Goal: Task Accomplishment & Management: Manage account settings

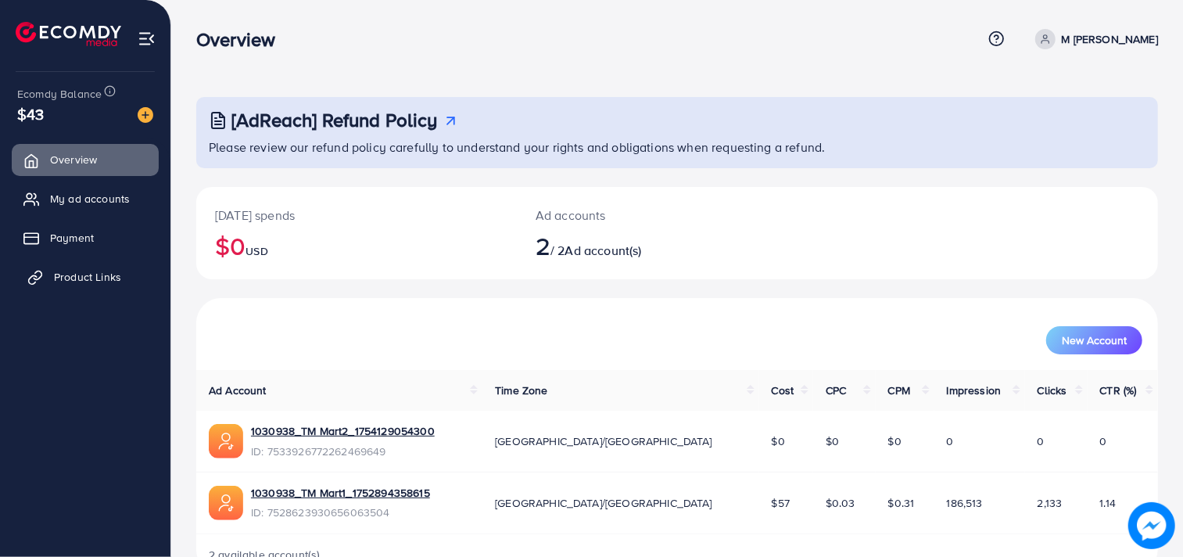
click at [89, 271] on span "Product Links" at bounding box center [87, 277] width 67 height 16
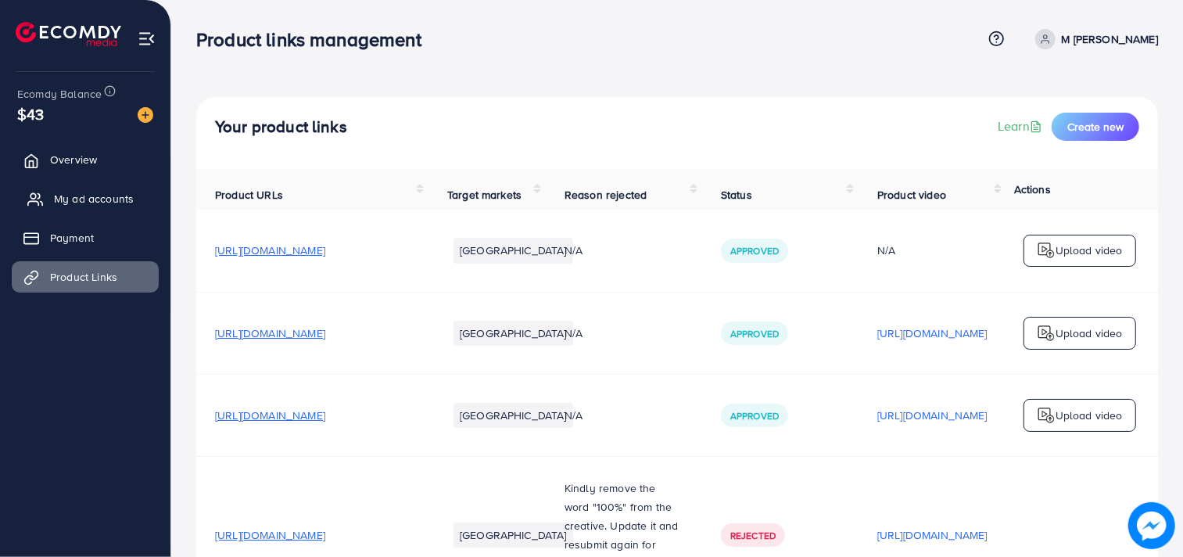
click at [107, 199] on span "My ad accounts" at bounding box center [94, 199] width 80 height 16
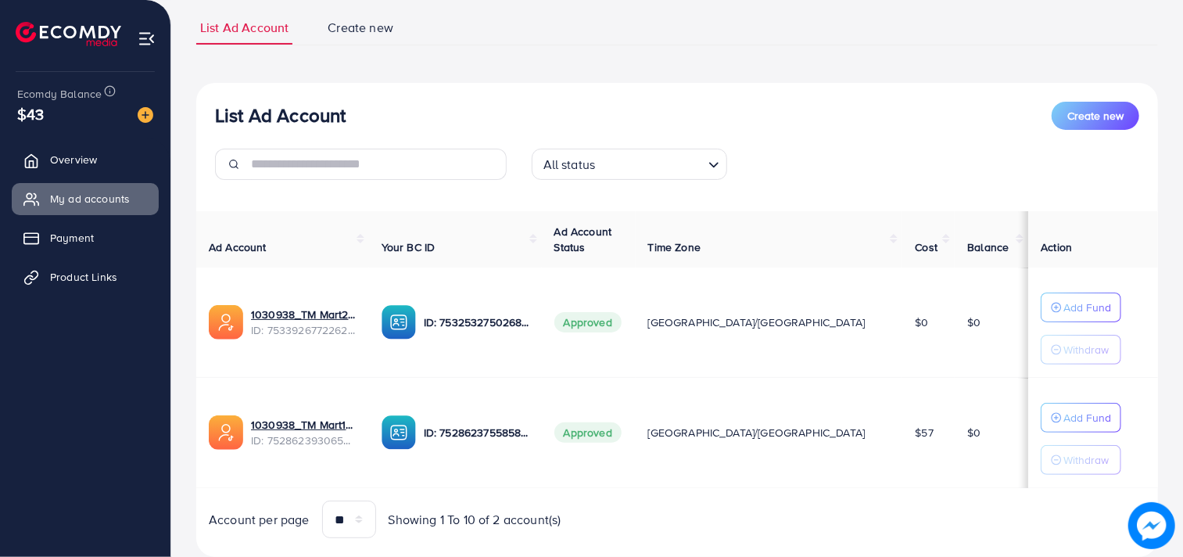
scroll to position [149, 0]
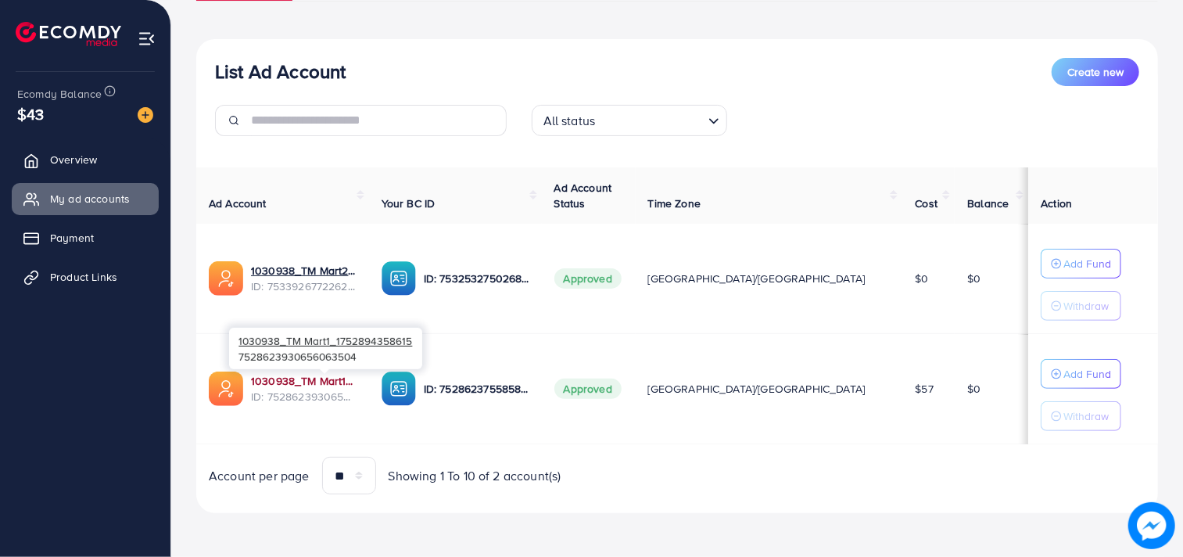
click at [322, 378] on link "1030938_TM Mart1_1752894358615" at bounding box center [304, 381] width 106 height 16
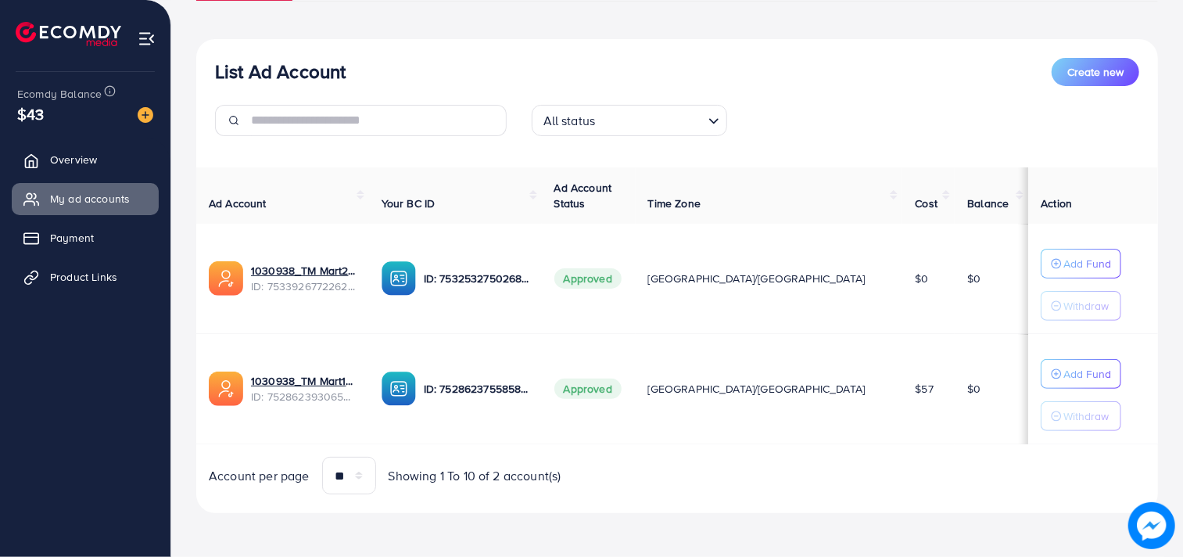
click at [274, 342] on td "1030938_TM Mart1_1752894358615 ID: 7528623930656063504" at bounding box center [282, 389] width 173 height 110
click at [102, 272] on span "Product Links" at bounding box center [87, 277] width 67 height 16
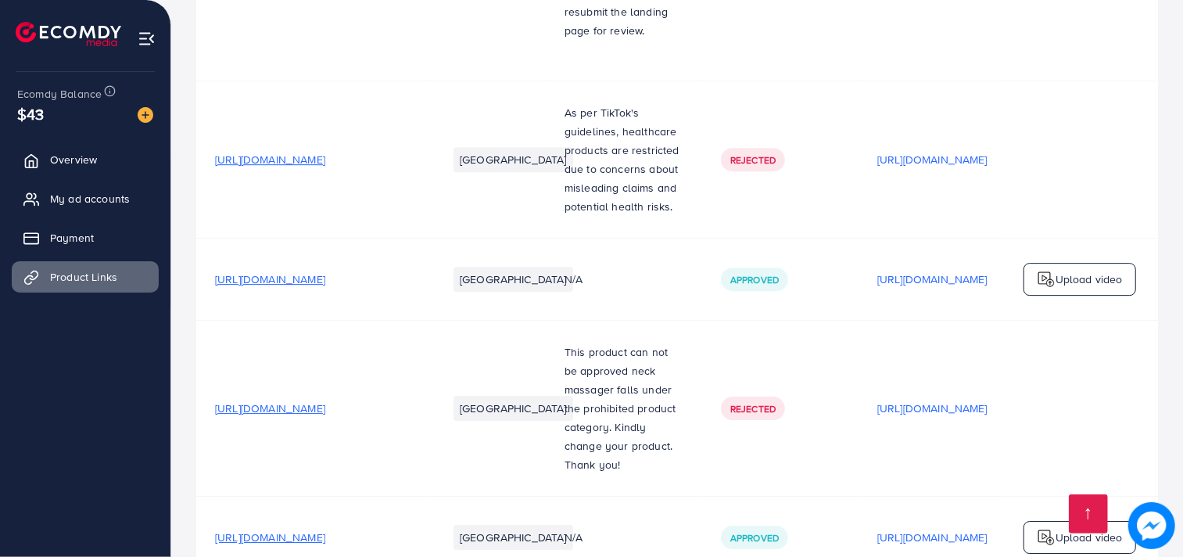
scroll to position [6540, 0]
